Goal: Information Seeking & Learning: Check status

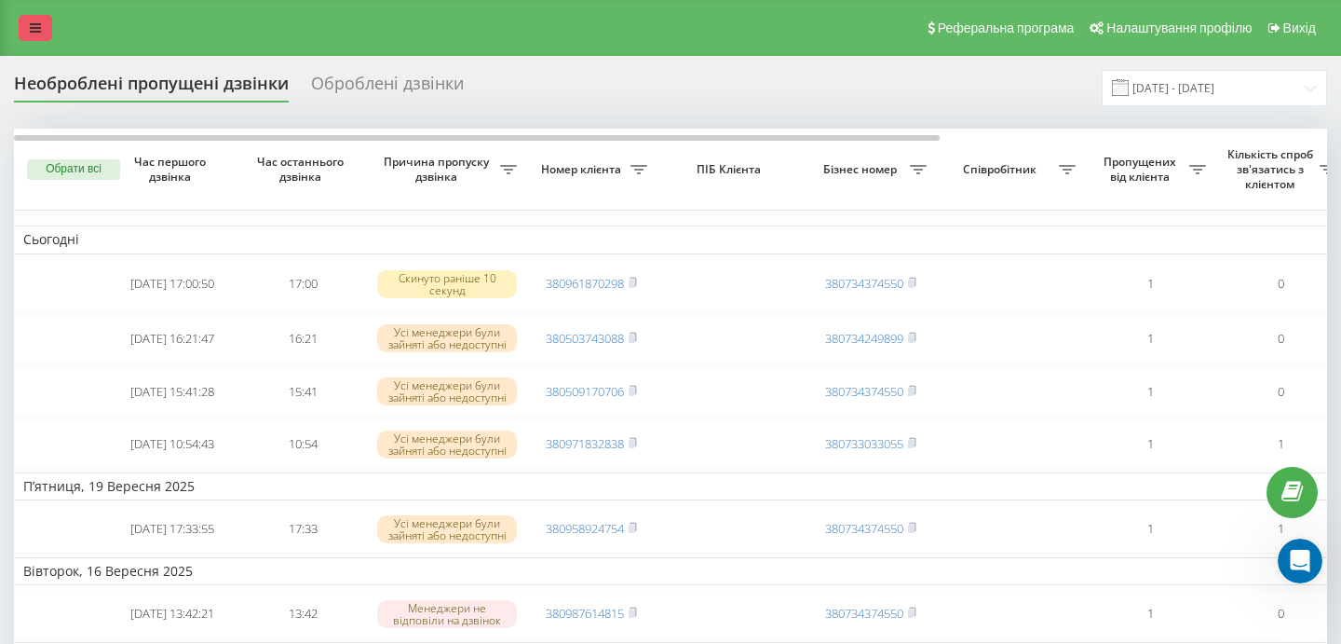
click at [36, 28] on icon at bounding box center [35, 27] width 11 height 13
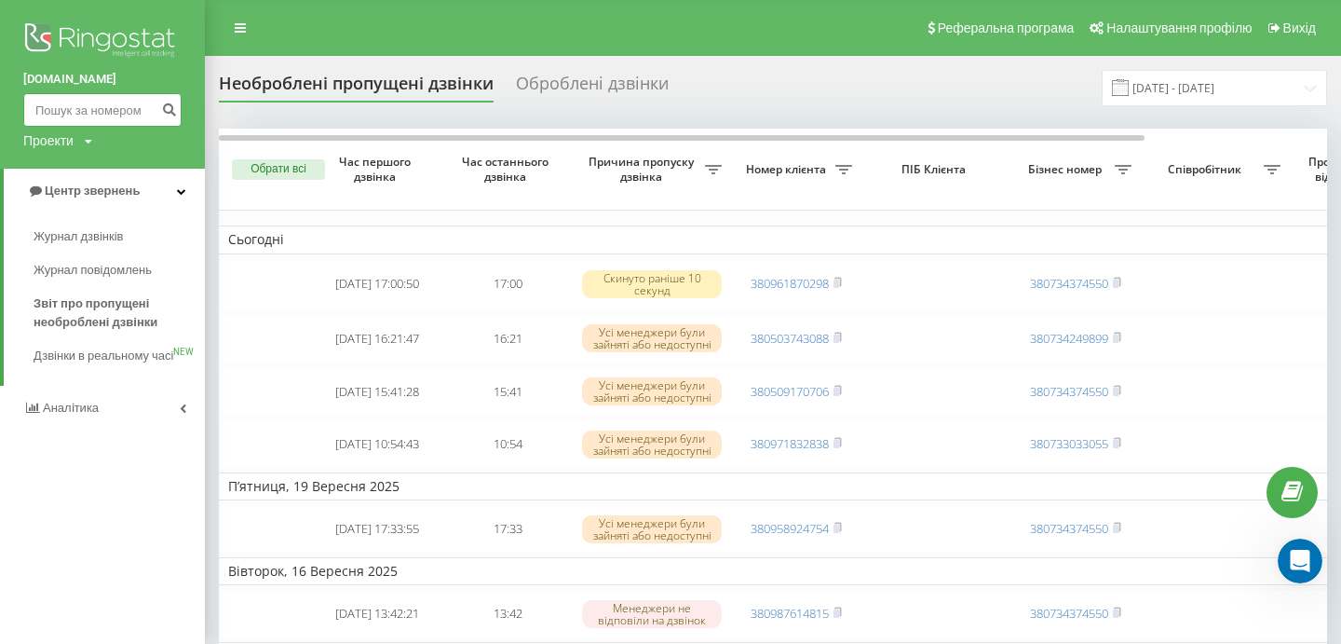
click at [113, 120] on input at bounding box center [102, 110] width 158 height 34
paste input "[PHONE_NUMBER]"
type input "380978367901"
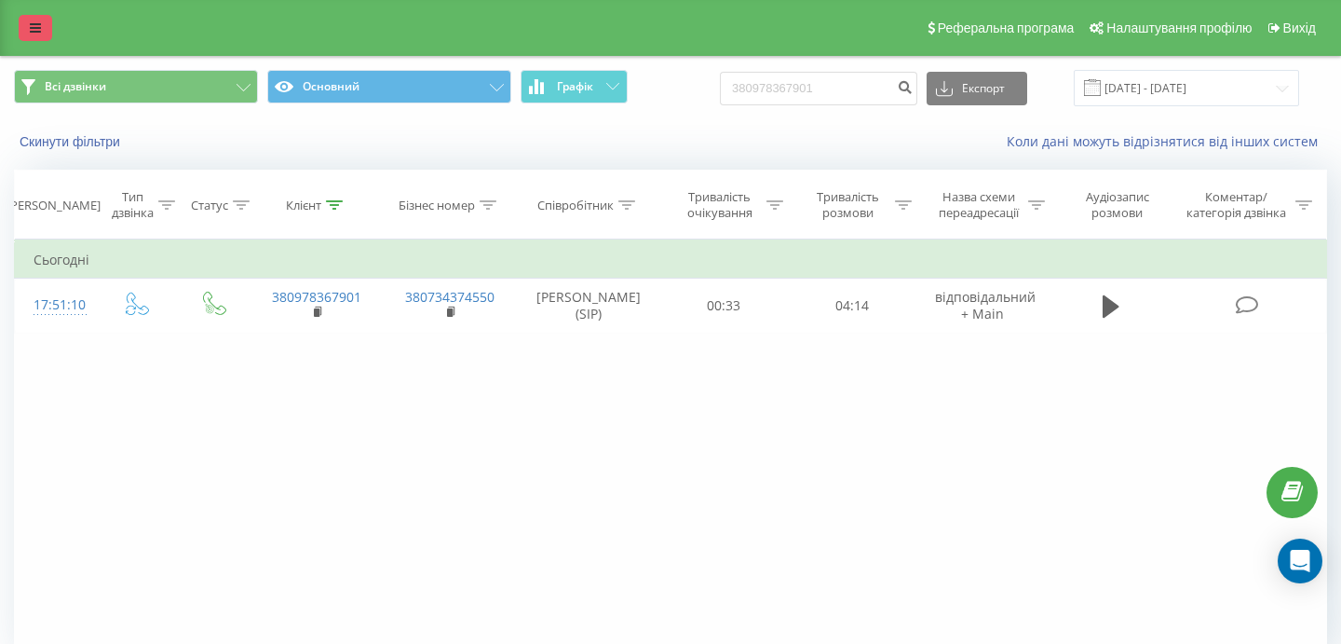
click at [30, 19] on link at bounding box center [36, 28] width 34 height 26
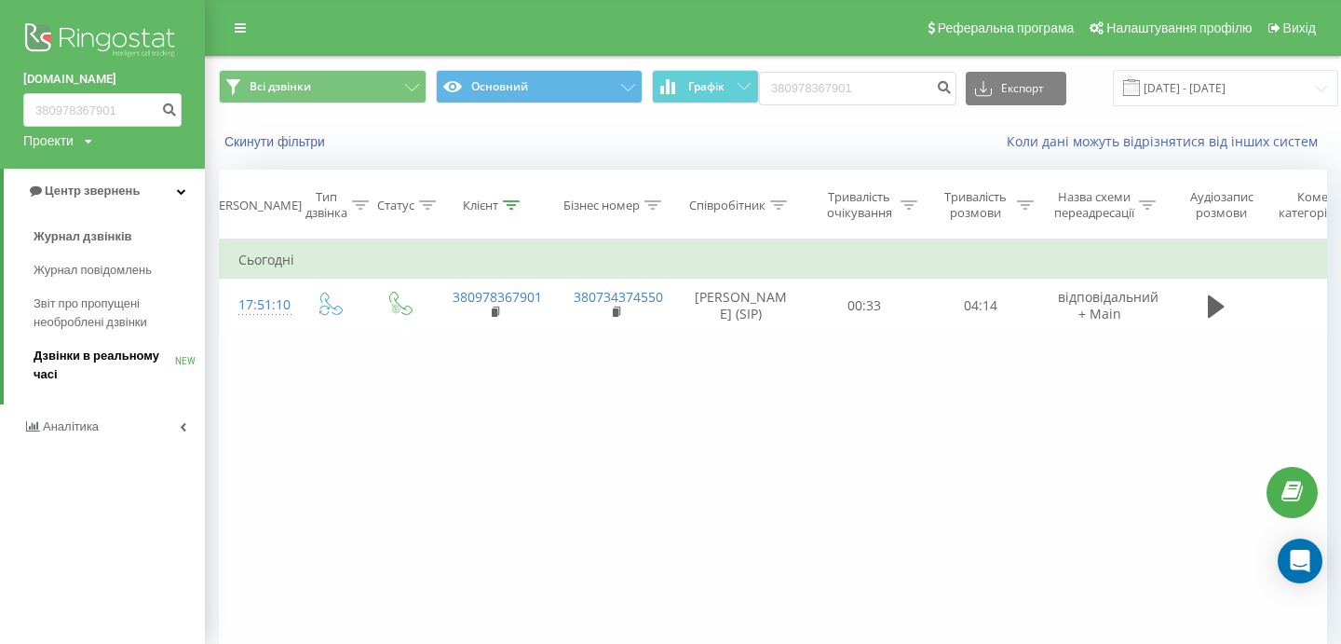
click at [71, 366] on span "Дзвінки в реальному часі" at bounding box center [105, 364] width 142 height 37
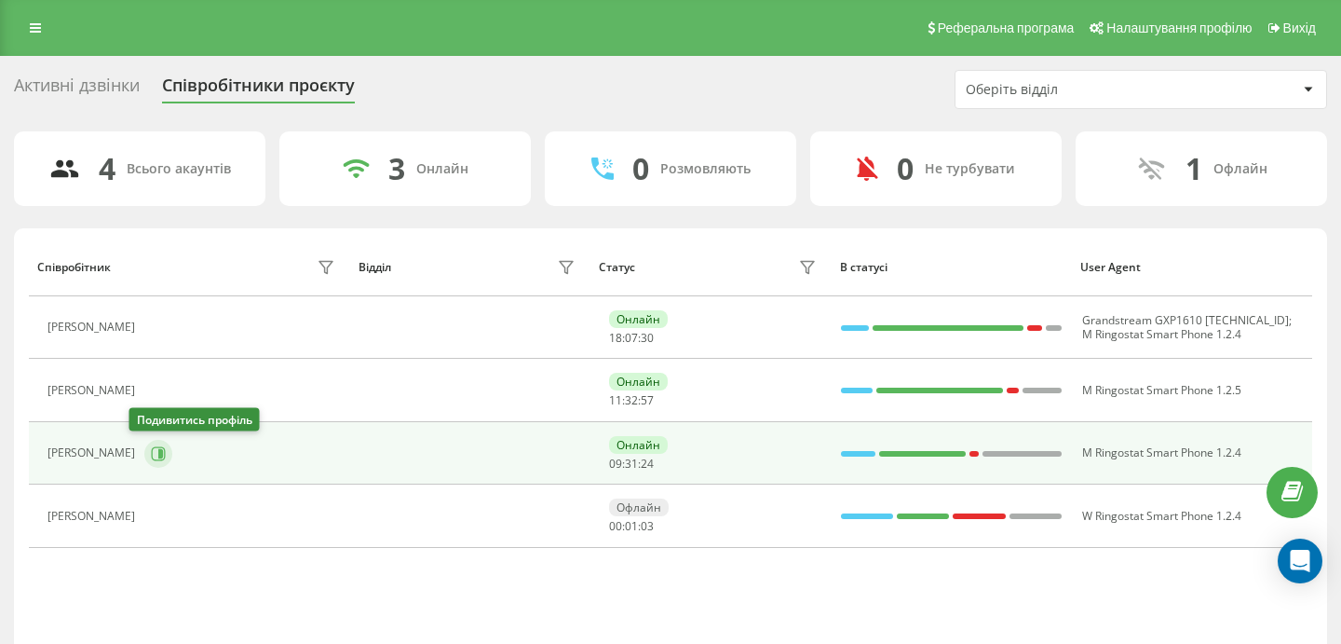
click at [158, 451] on icon at bounding box center [160, 452] width 5 height 9
